Goal: Transaction & Acquisition: Subscribe to service/newsletter

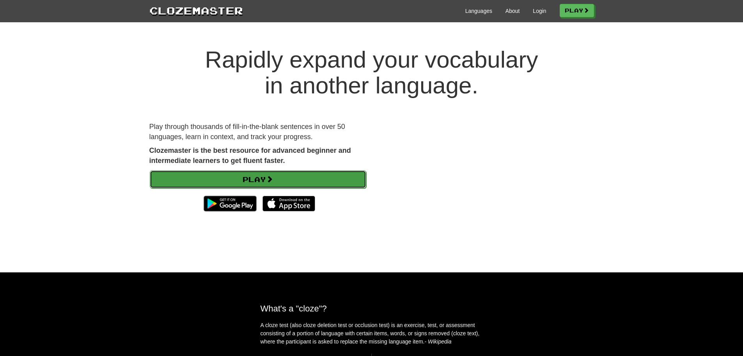
click at [249, 183] on link "Play" at bounding box center [258, 179] width 217 height 18
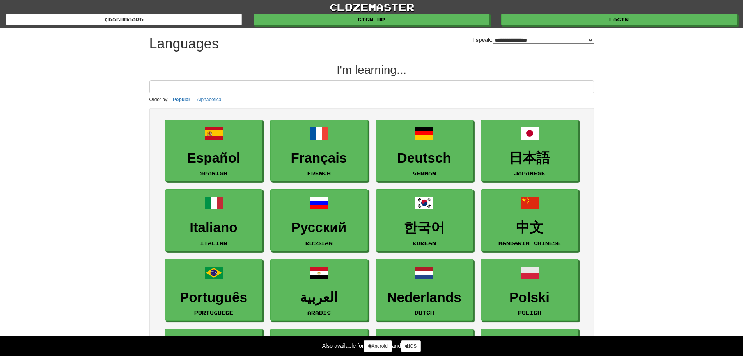
select select "*******"
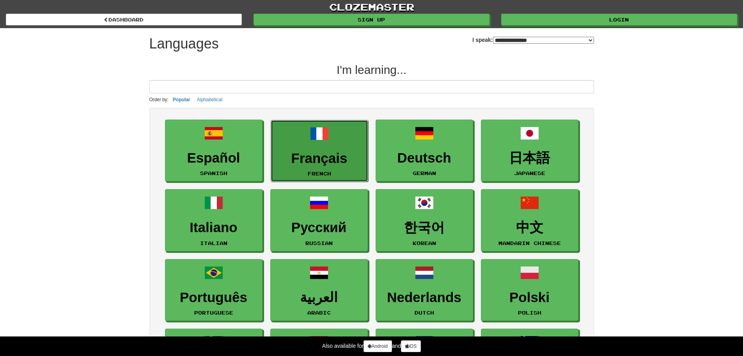
click at [321, 159] on h3 "Français" at bounding box center [319, 158] width 89 height 15
